Goal: Task Accomplishment & Management: Manage account settings

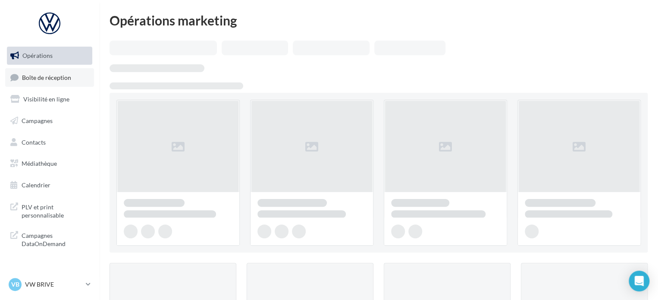
click at [62, 76] on span "Boîte de réception" at bounding box center [46, 76] width 49 height 7
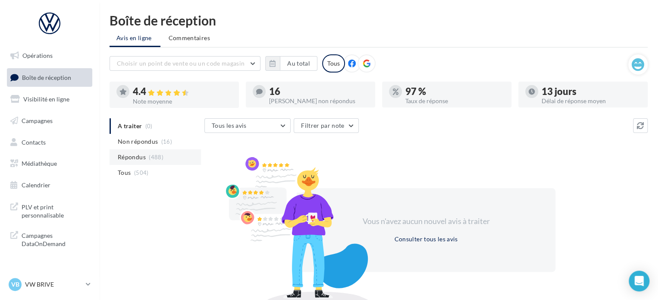
click at [149, 159] on span "(488)" at bounding box center [156, 156] width 15 height 7
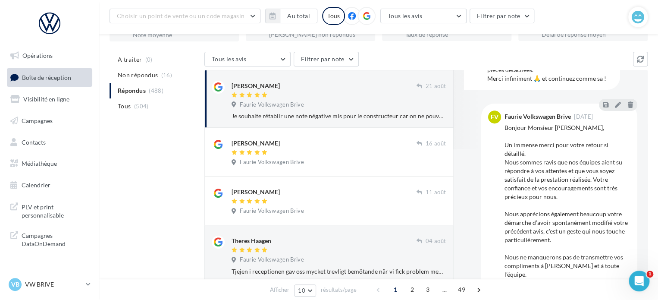
scroll to position [86, 0]
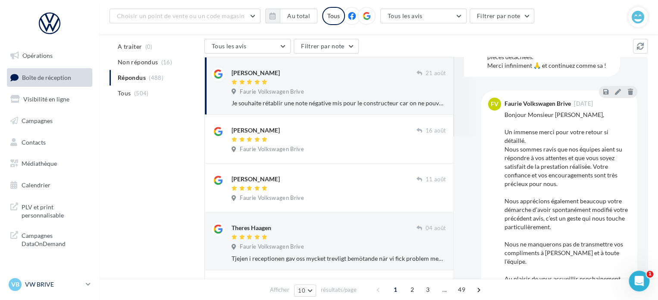
click at [50, 289] on div "VB VW BRIVE vw-bri-prat" at bounding box center [46, 284] width 74 height 13
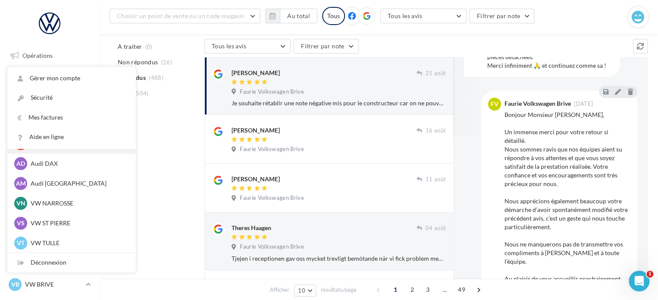
scroll to position [59, 0]
click at [70, 203] on p "VW NARROSSE" at bounding box center [78, 202] width 95 height 9
